Goal: Task Accomplishment & Management: Complete application form

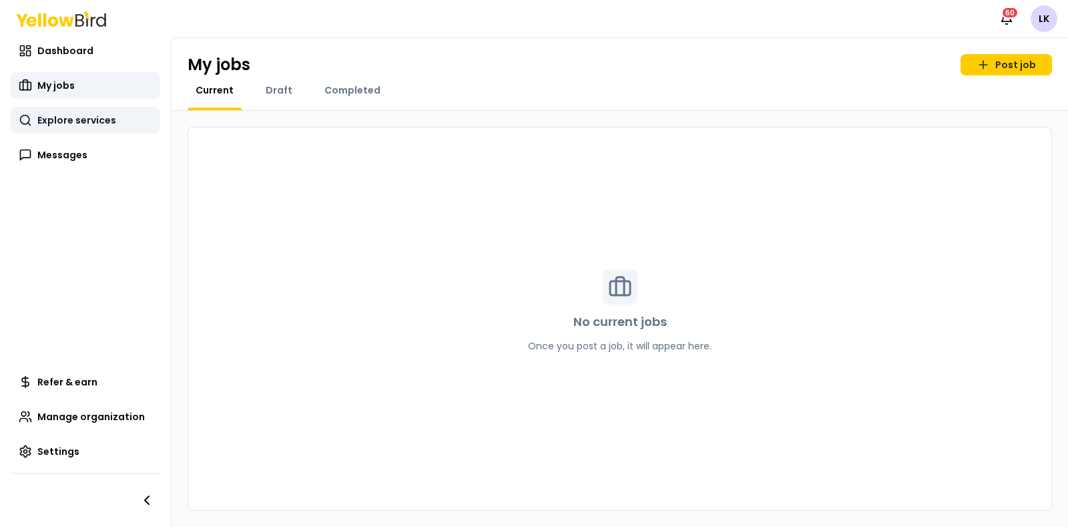
click at [49, 123] on span "Explore services" at bounding box center [76, 119] width 79 height 13
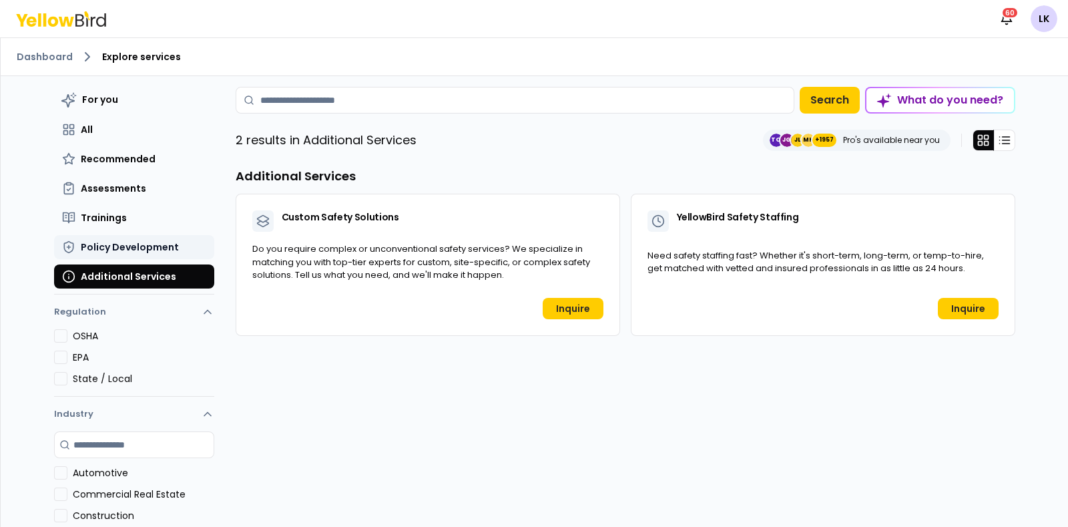
click at [128, 246] on span "Policy Development" at bounding box center [130, 246] width 98 height 13
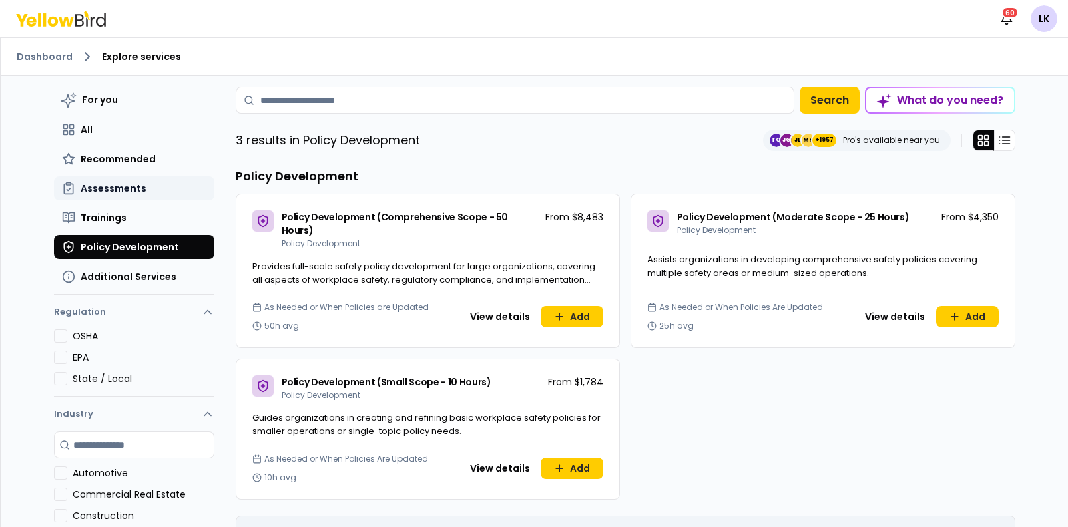
click at [130, 186] on span "Assessments" at bounding box center [113, 188] width 65 height 13
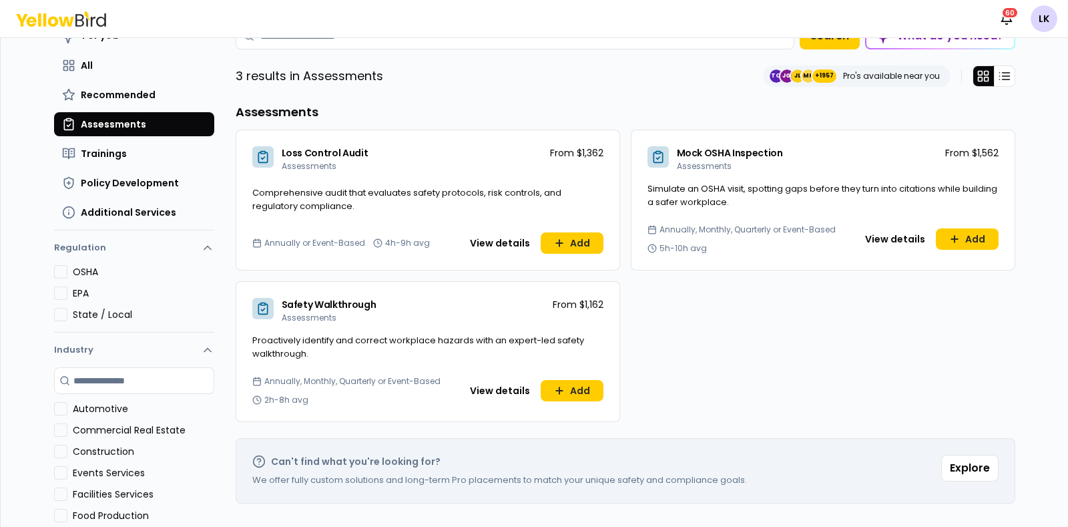
scroll to position [146, 0]
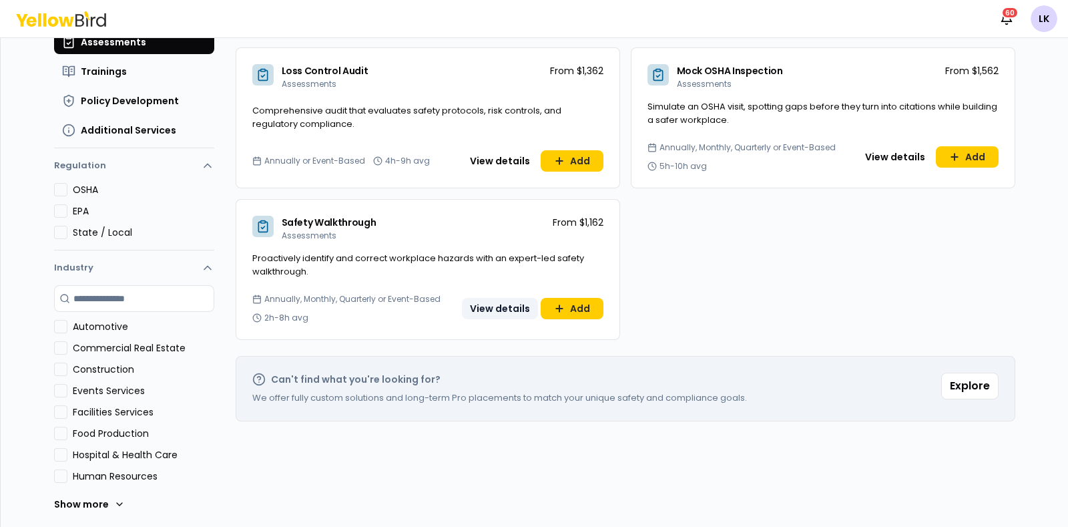
click at [478, 310] on button "View details" at bounding box center [500, 308] width 76 height 21
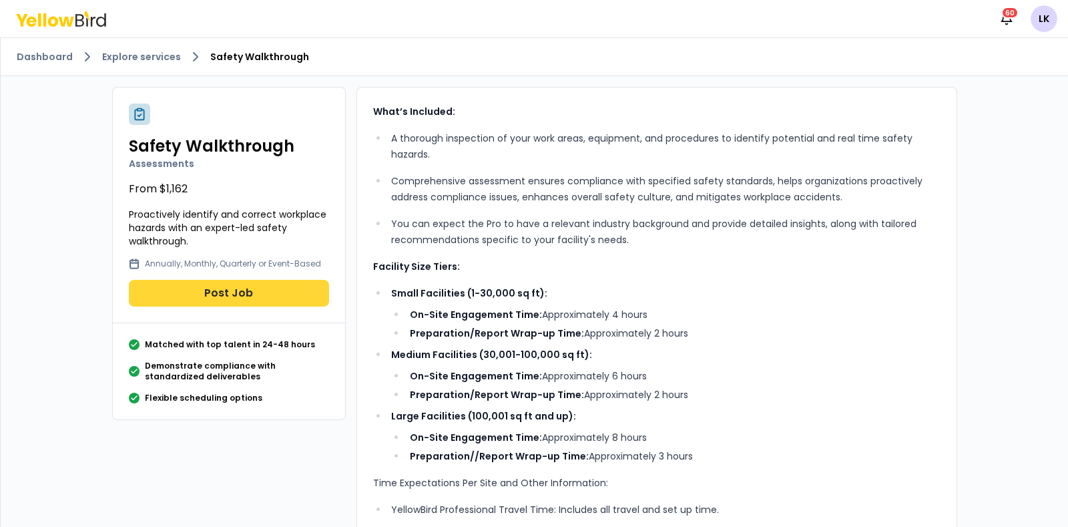
click at [251, 286] on button "Post Job" at bounding box center [229, 293] width 200 height 27
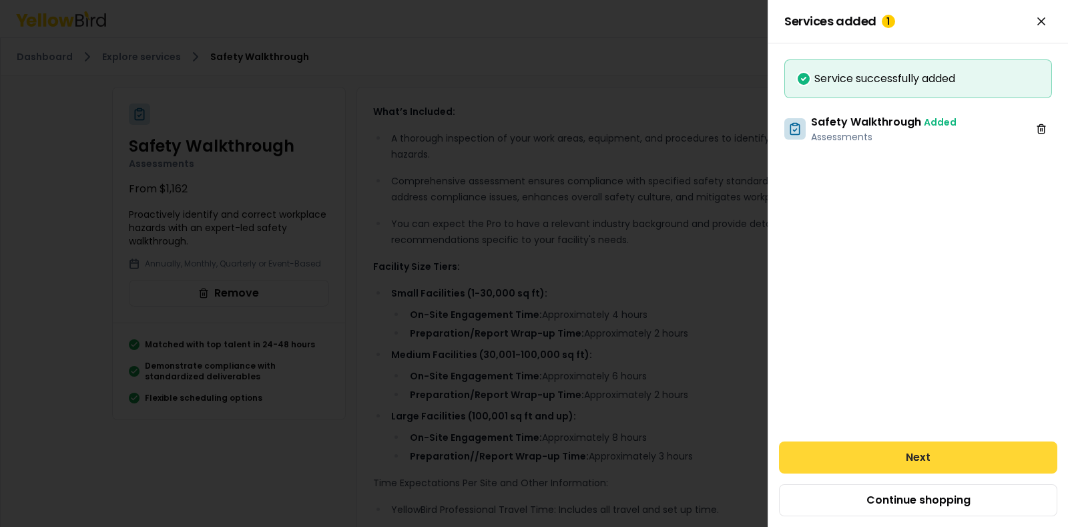
click at [864, 451] on button "Next" at bounding box center [918, 457] width 278 height 32
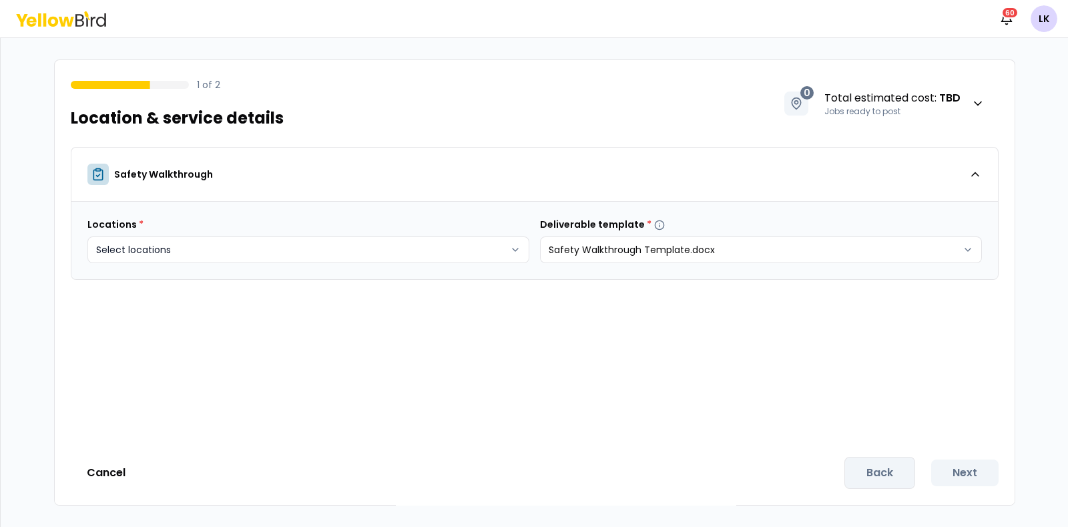
click at [442, 255] on body "Notifications 60 LK 1 of 2 Location & service details 0 Total estimated cost : …" at bounding box center [534, 263] width 1068 height 527
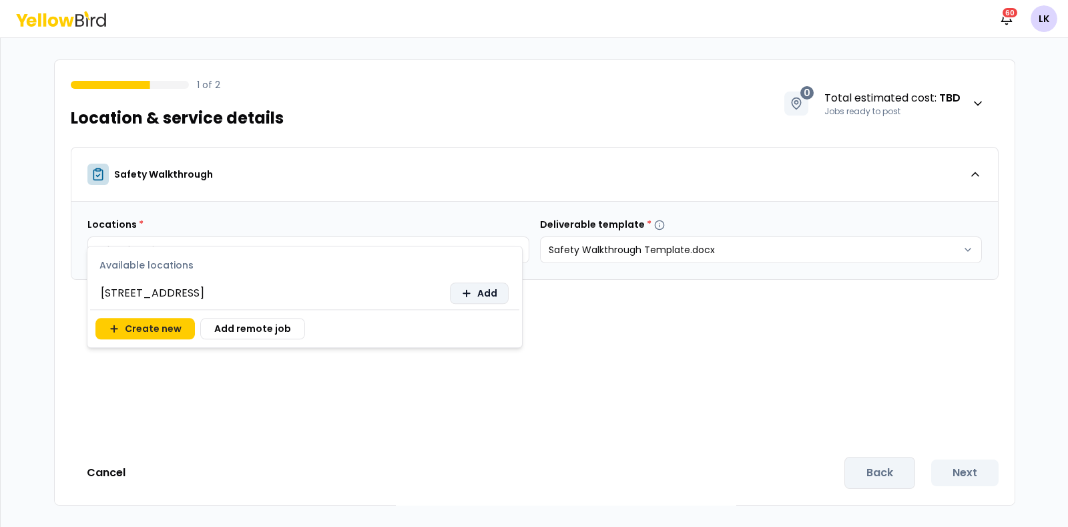
click at [474, 298] on button "Add" at bounding box center [479, 292] width 59 height 21
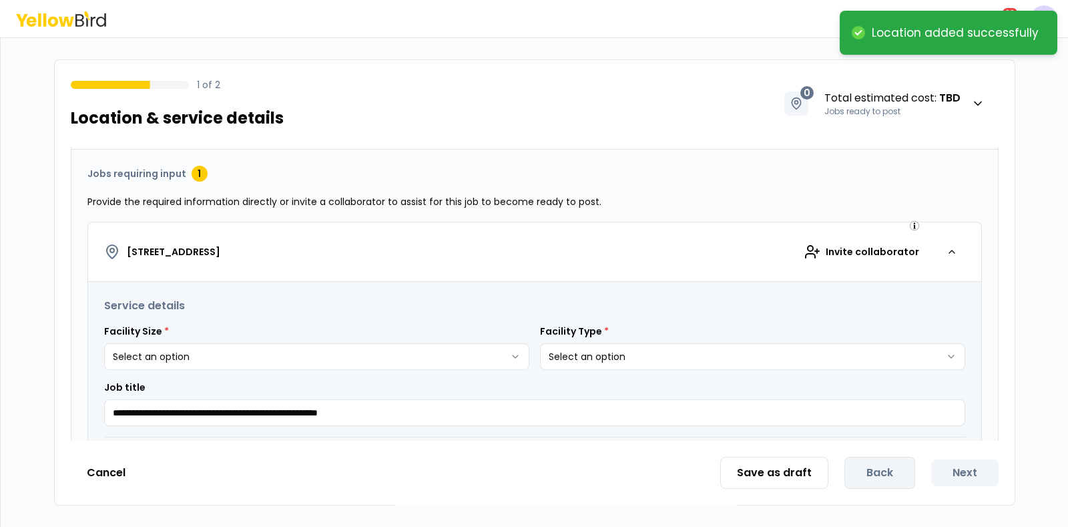
scroll to position [166, 0]
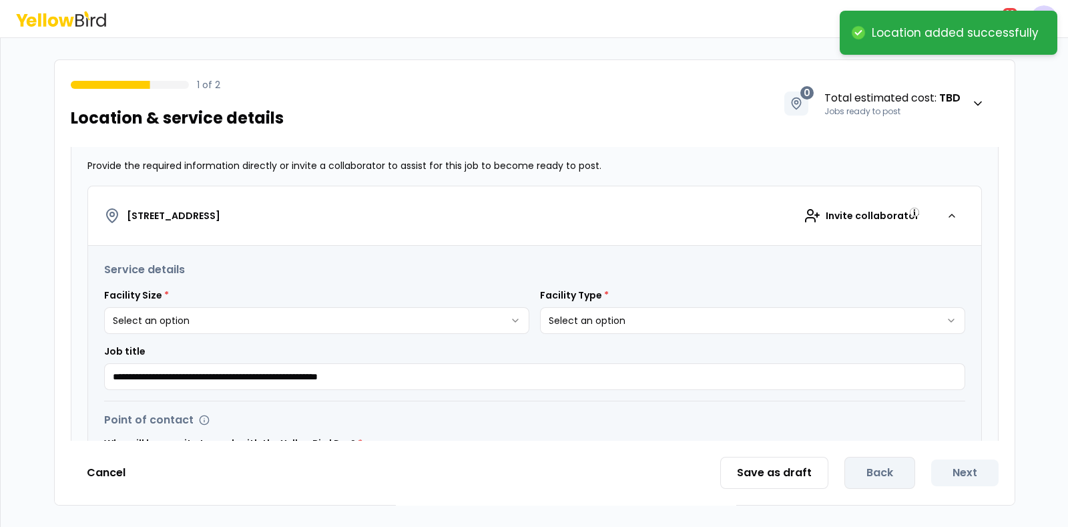
click at [506, 319] on html "**********" at bounding box center [534, 263] width 1068 height 527
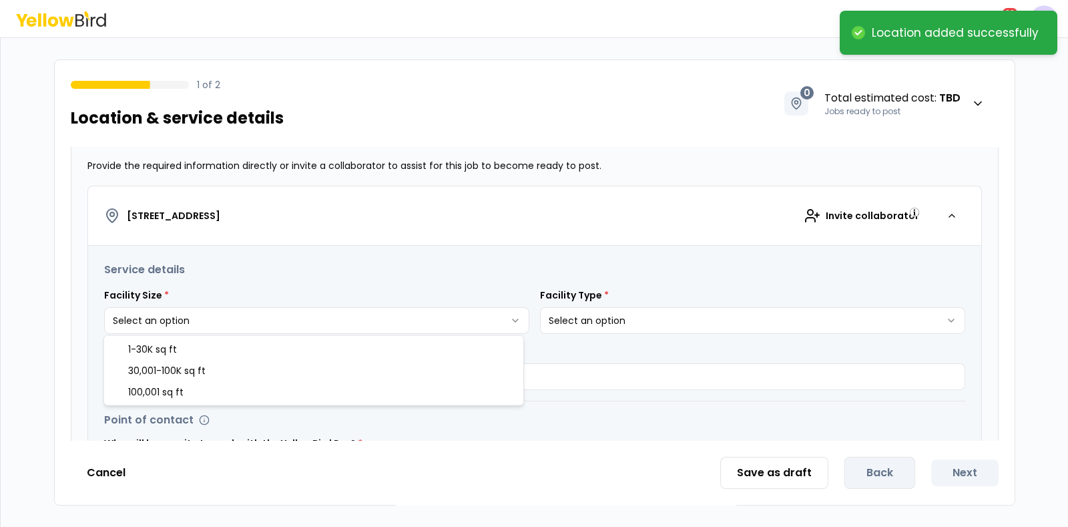
select select "*"
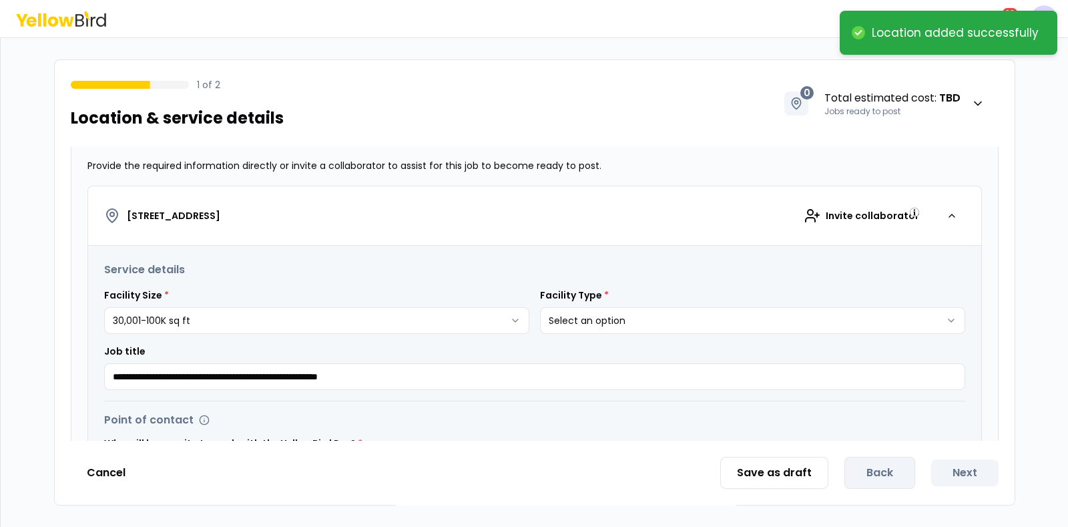
click at [606, 298] on div "**********" at bounding box center [752, 310] width 425 height 45
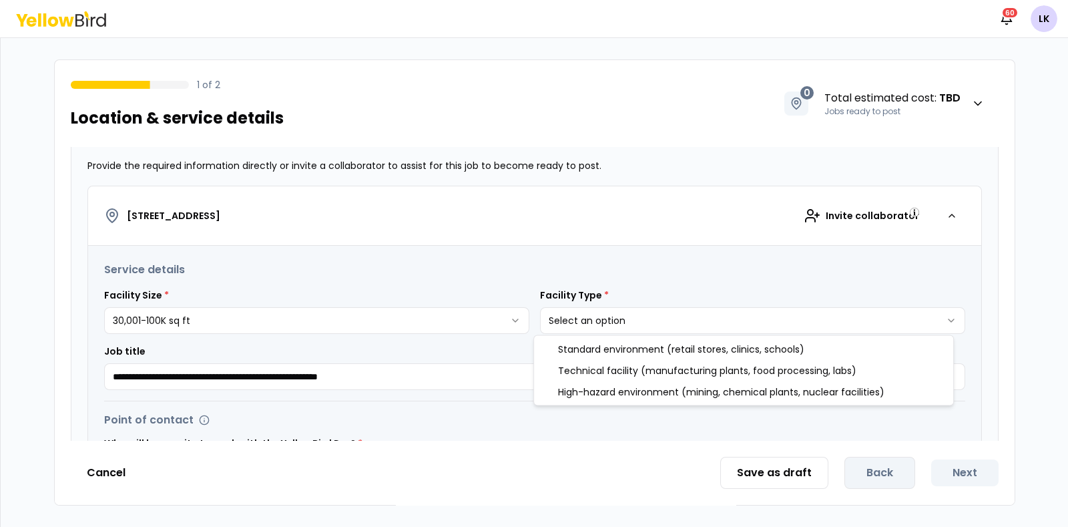
click at [605, 316] on html "**********" at bounding box center [534, 263] width 1068 height 527
select select "*"
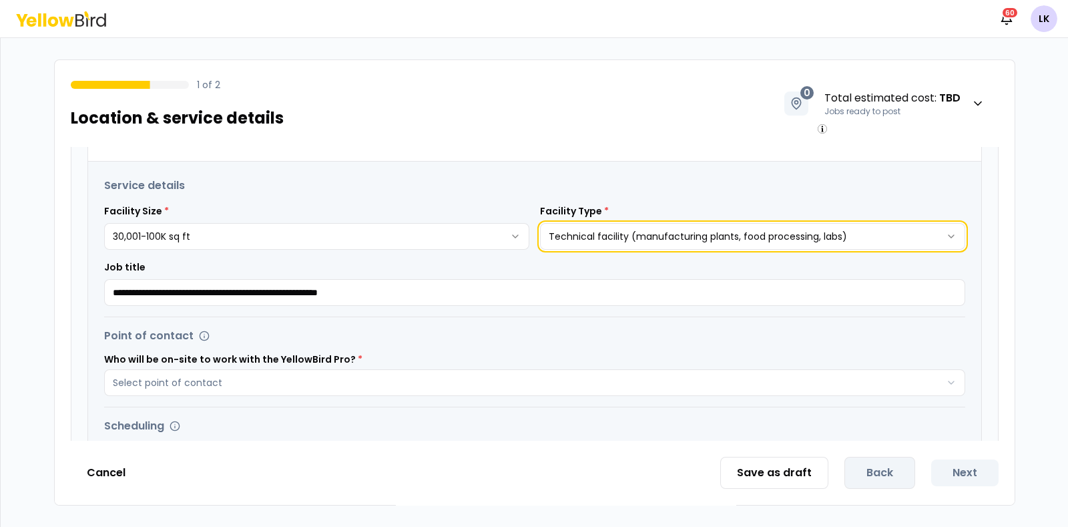
scroll to position [0, 0]
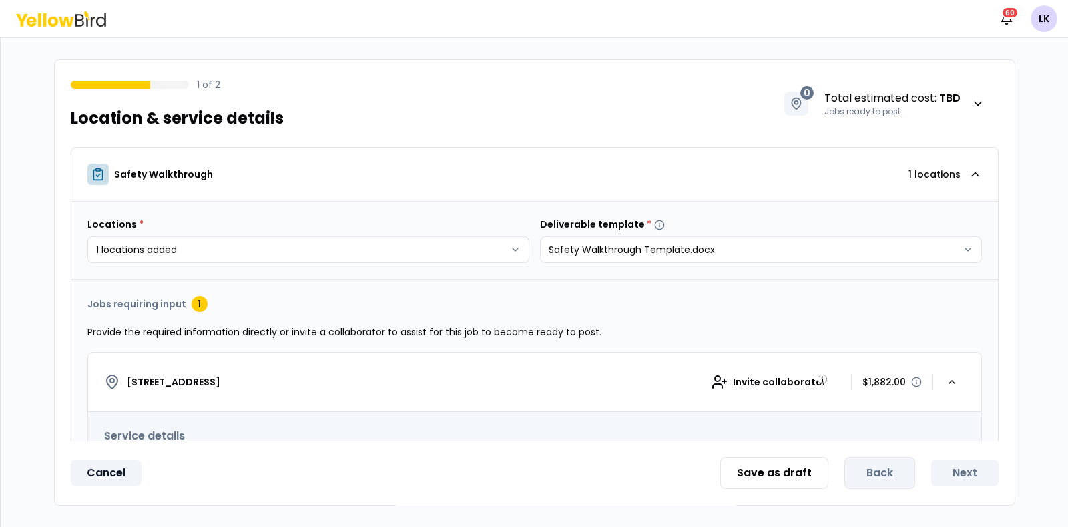
click at [109, 464] on button "Cancel" at bounding box center [106, 472] width 71 height 27
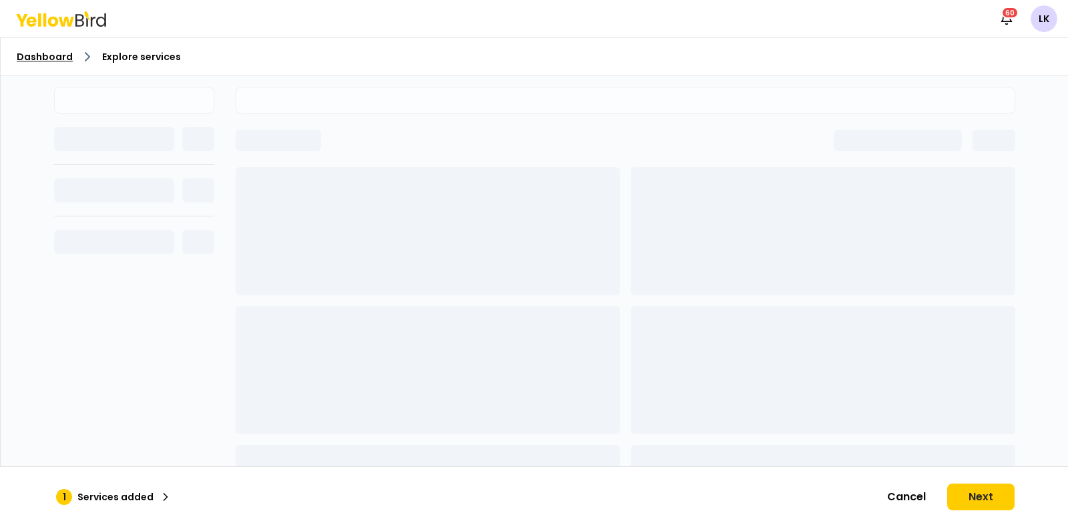
click at [51, 57] on link "Dashboard" at bounding box center [45, 56] width 56 height 13
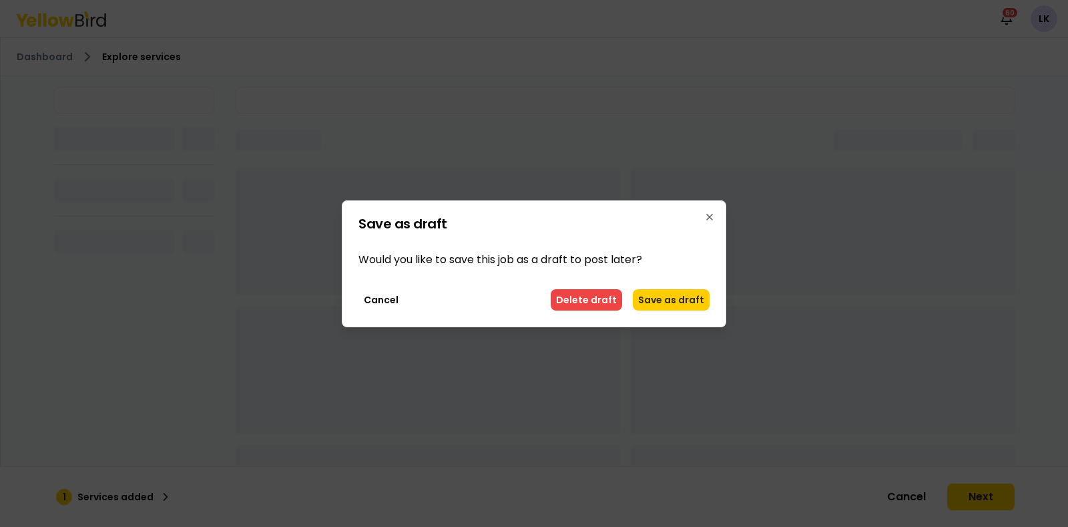
click at [574, 300] on button "Delete draft" at bounding box center [586, 299] width 71 height 21
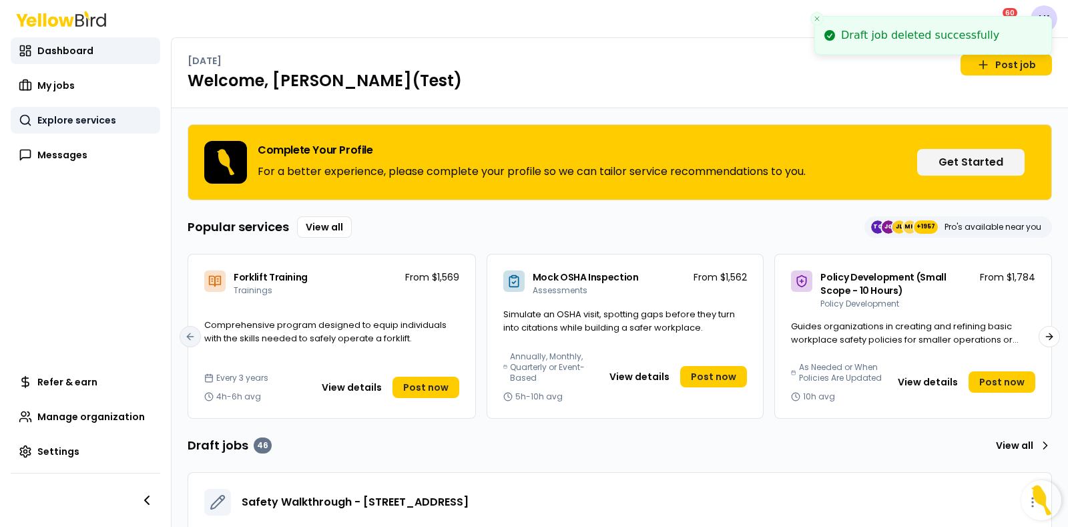
click at [95, 117] on span "Explore services" at bounding box center [76, 119] width 79 height 13
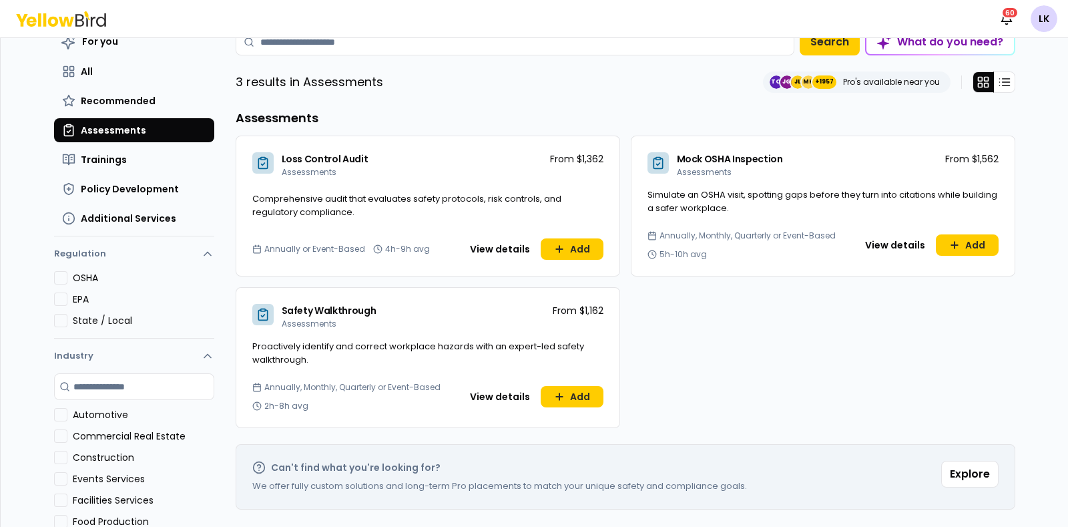
scroll to position [83, 0]
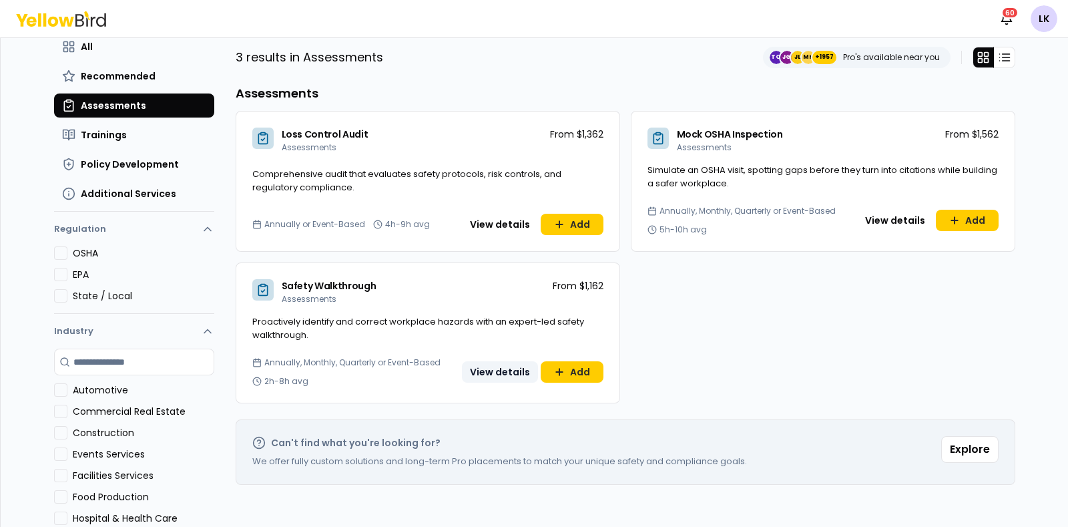
click at [487, 374] on button "View details" at bounding box center [500, 371] width 76 height 21
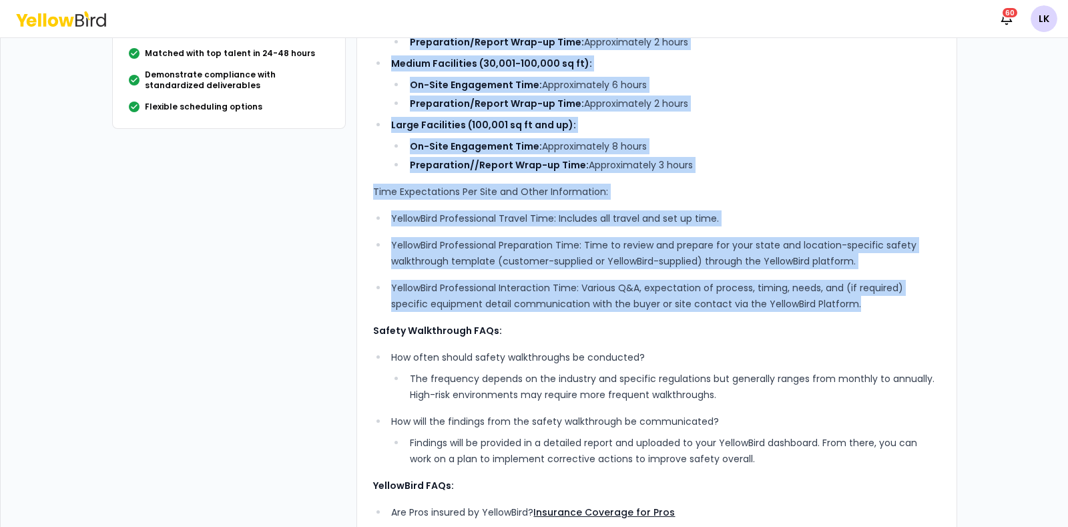
scroll to position [333, 0]
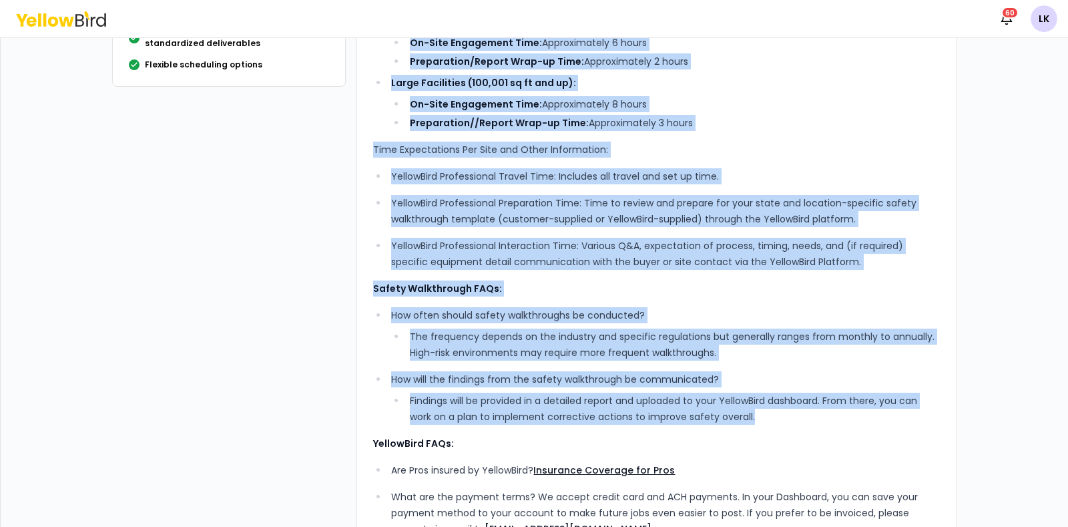
drag, startPoint x: 364, startPoint y: 111, endPoint x: 840, endPoint y: 417, distance: 565.7
click at [840, 417] on div "What’s Included: A thorough inspection of your work areas, equipment, and proce…" at bounding box center [656, 204] width 601 height 901
copy div "Lore’i Dolorsit: A consecte adipiscing el sedd eius tempo, incididun, utl etdol…"
